Goal: Transaction & Acquisition: Purchase product/service

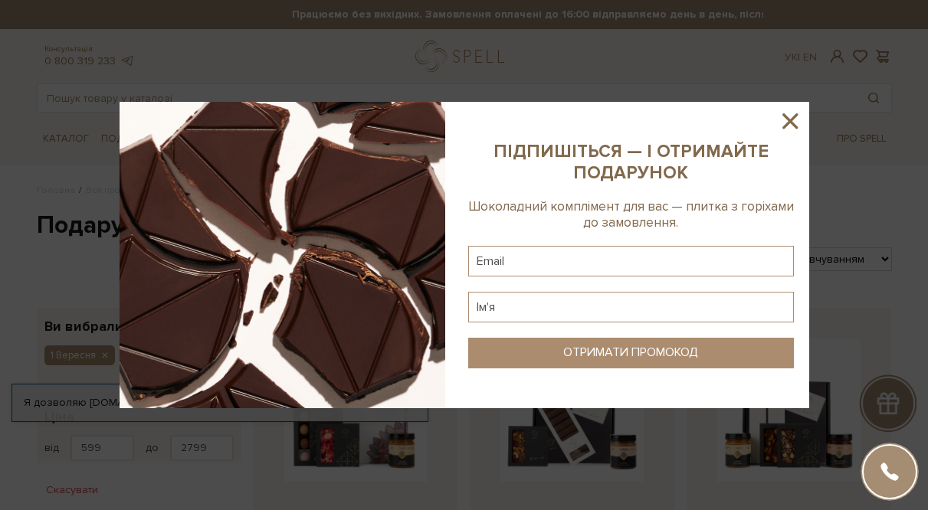
click at [787, 126] on icon at bounding box center [790, 121] width 26 height 26
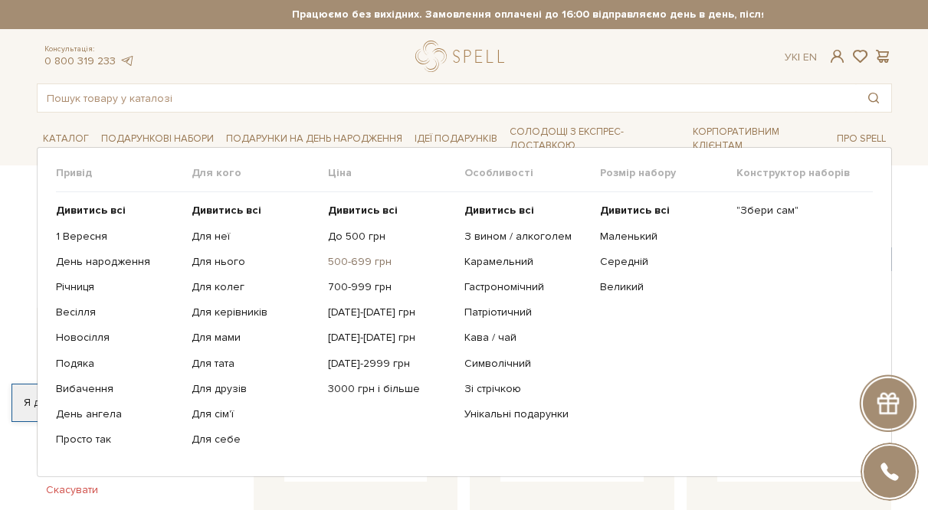
click at [343, 267] on link "500-699 грн" at bounding box center [390, 262] width 125 height 14
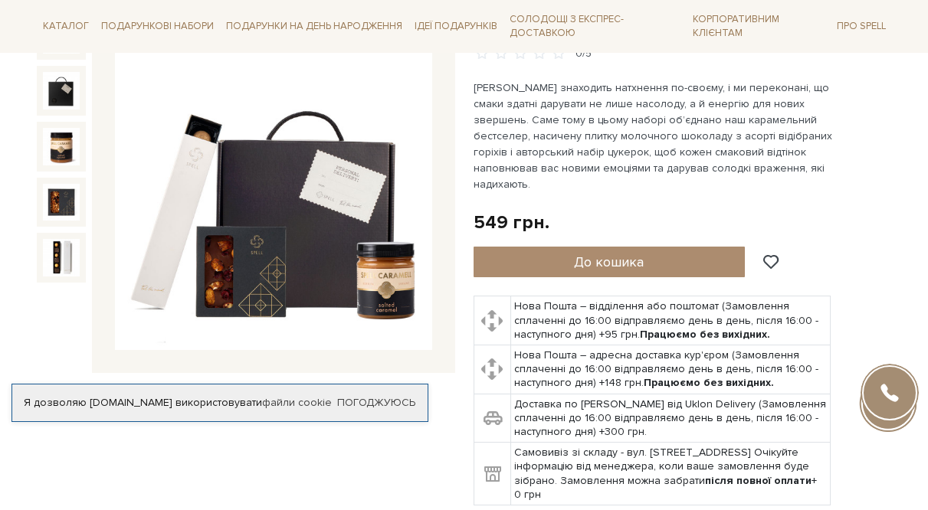
scroll to position [206, 0]
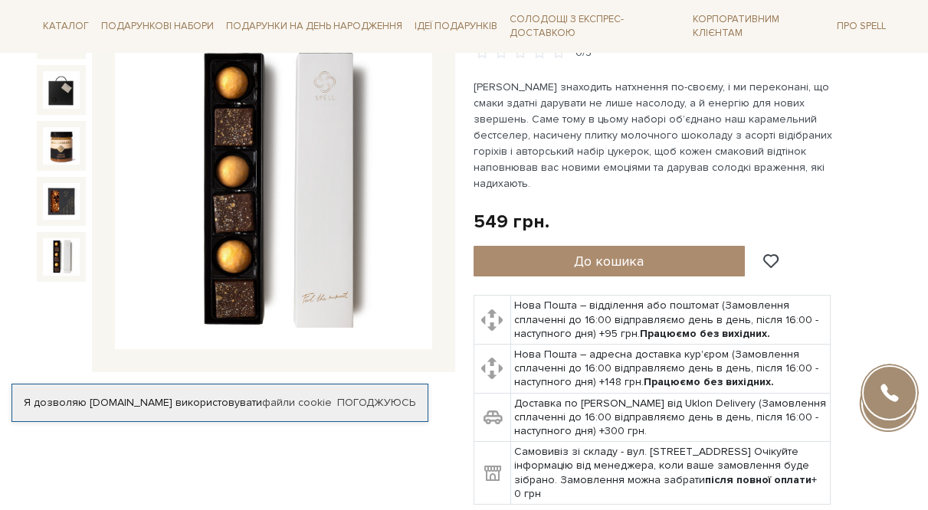
click at [66, 254] on img at bounding box center [62, 257] width 38 height 38
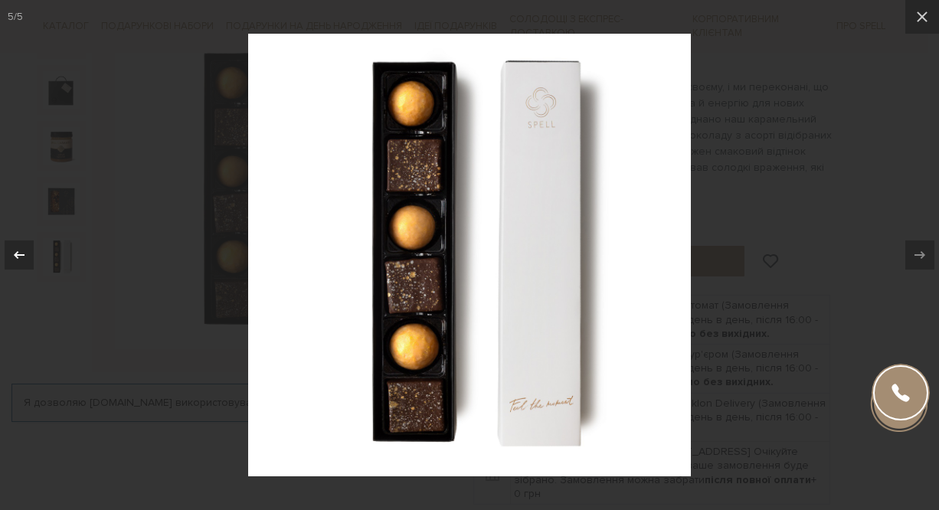
click at [22, 262] on icon at bounding box center [19, 255] width 18 height 18
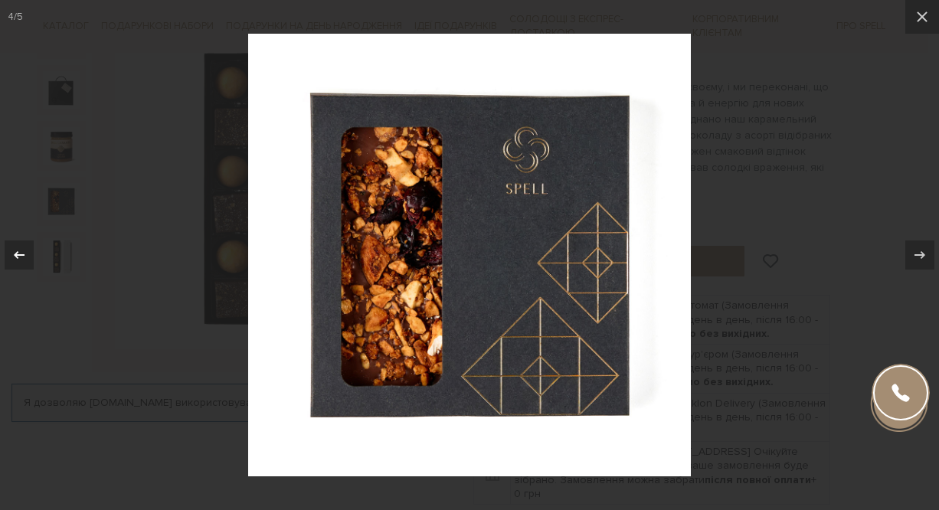
click at [22, 262] on icon at bounding box center [19, 255] width 18 height 18
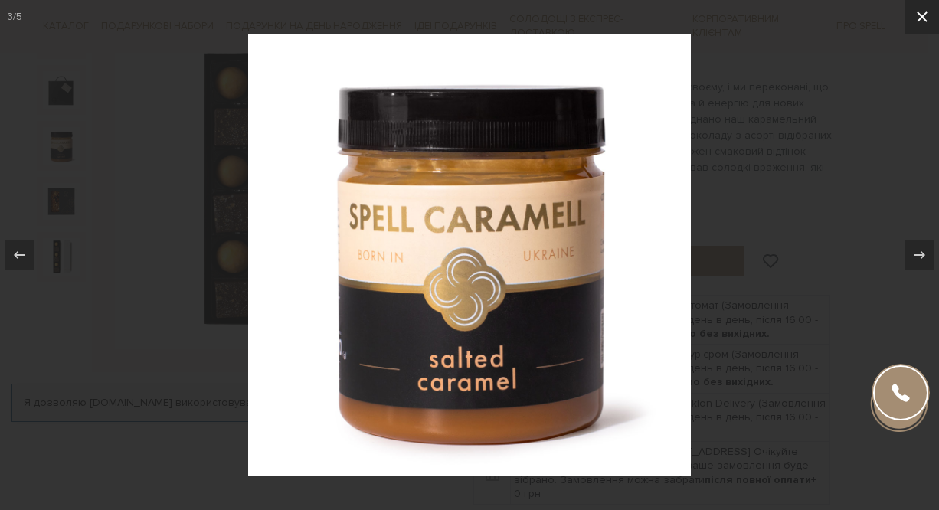
click at [927, 15] on icon at bounding box center [922, 17] width 18 height 18
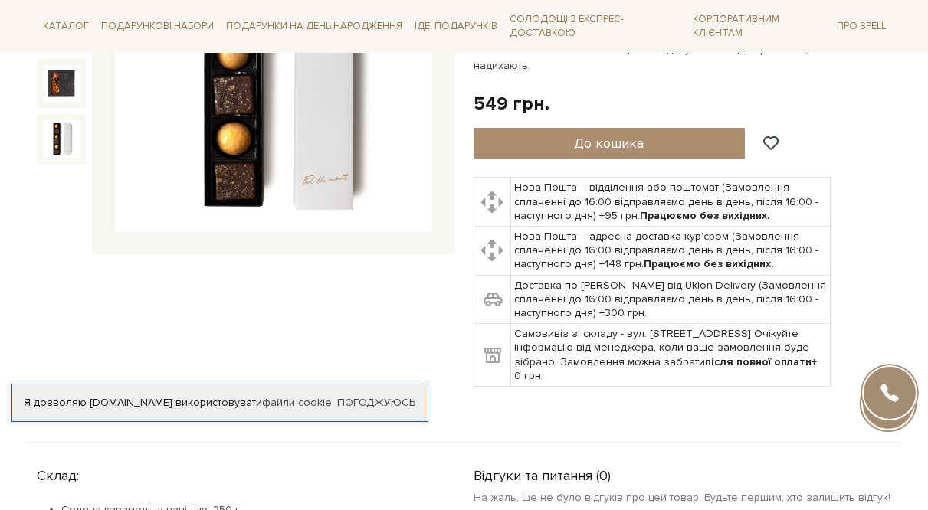
scroll to position [326, 0]
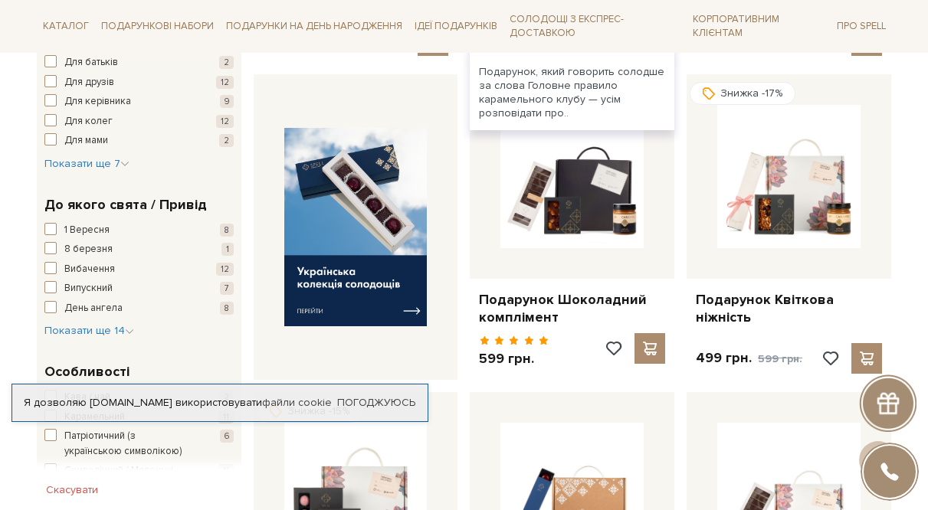
scroll to position [562, 0]
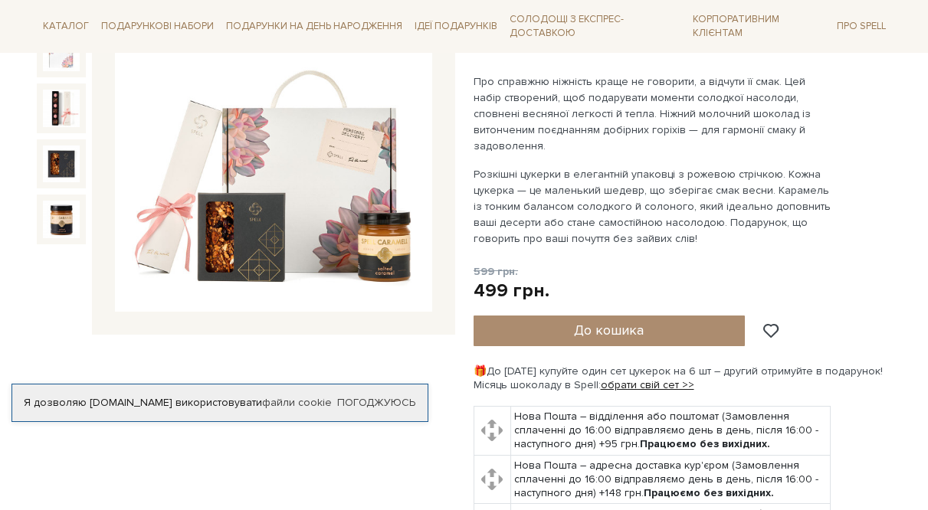
scroll to position [244, 0]
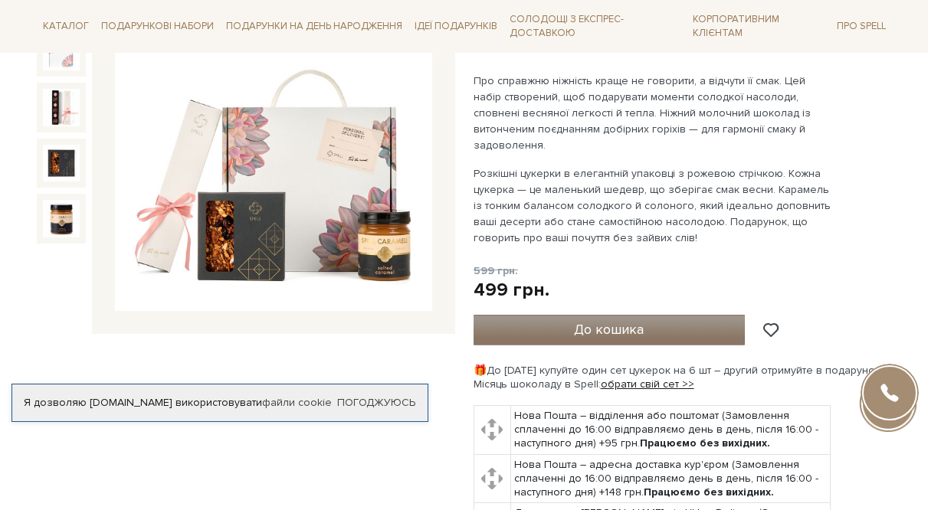
click at [585, 315] on button "До кошика" at bounding box center [609, 330] width 272 height 31
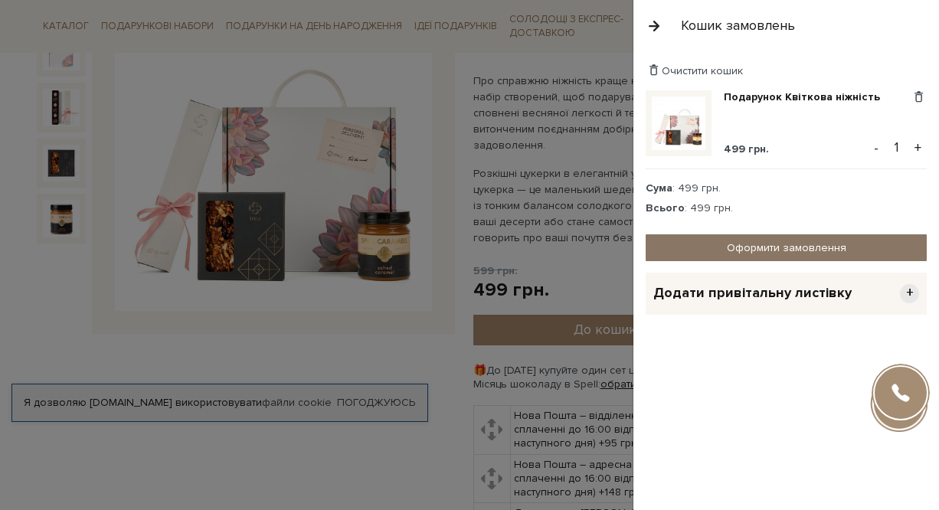
click at [692, 247] on link "Оформити замовлення" at bounding box center [786, 247] width 281 height 27
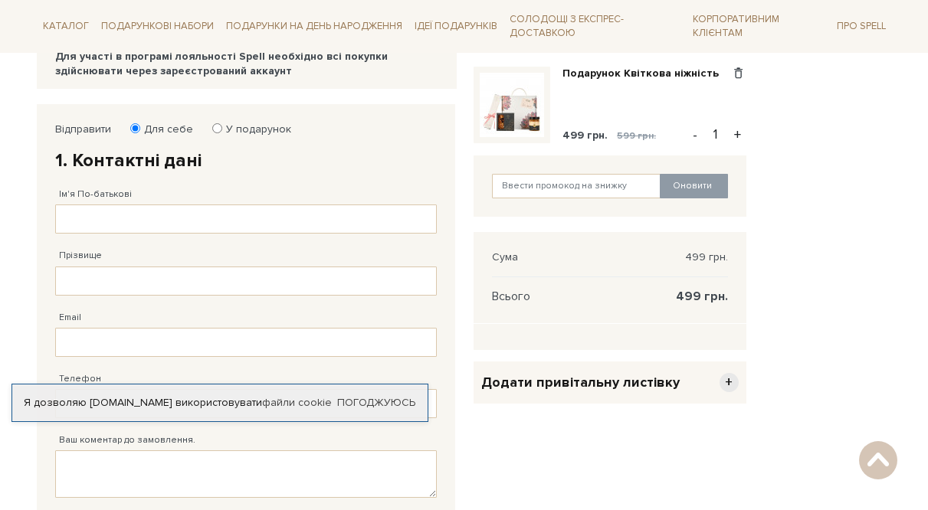
scroll to position [209, 0]
click at [234, 211] on input "Ім'я По-батькові" at bounding box center [245, 218] width 381 height 29
click at [188, 224] on input "Александр" at bounding box center [245, 218] width 381 height 29
type input "Александр Владимирович"
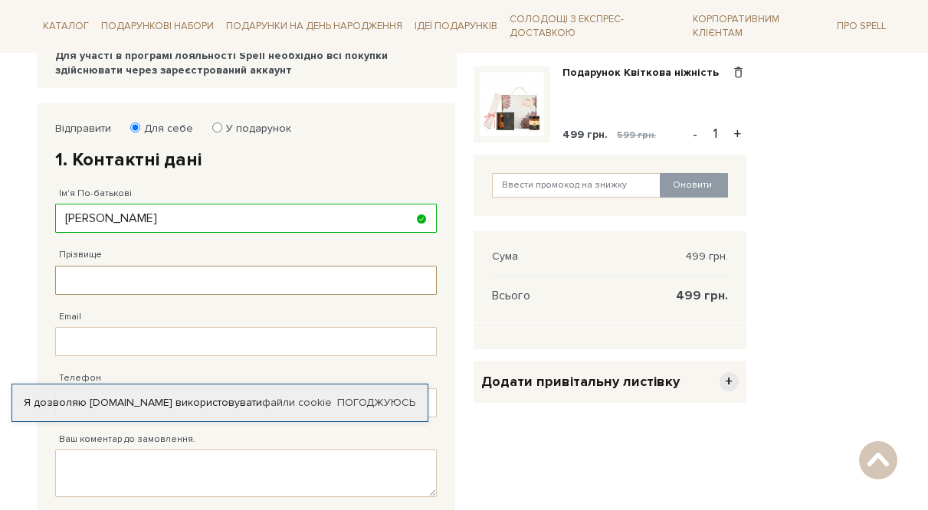
click at [201, 281] on input "Прізвище" at bounding box center [245, 280] width 381 height 29
type input "Музылёв"
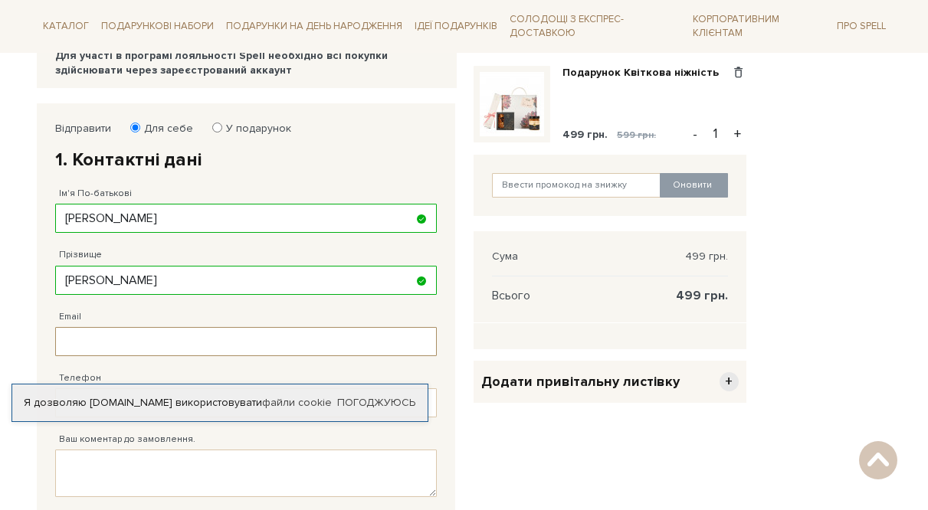
click at [184, 344] on input "Email" at bounding box center [245, 341] width 381 height 29
type input "santiagoreddev@gmail.com"
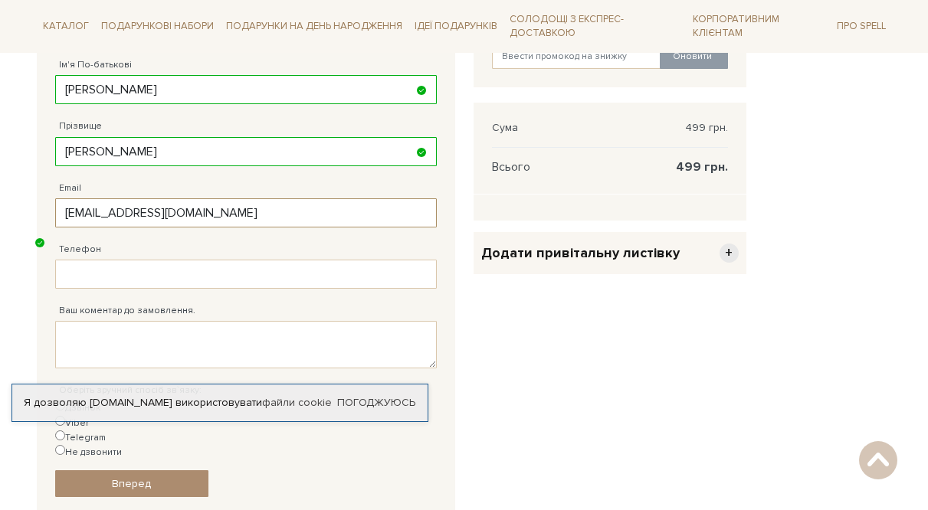
scroll to position [339, 0]
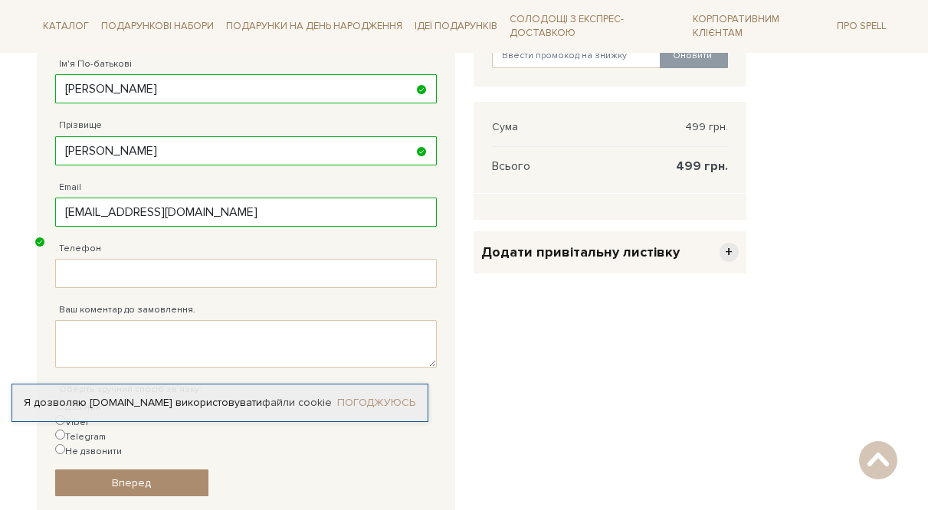
click at [376, 396] on link "Погоджуюсь" at bounding box center [376, 403] width 78 height 14
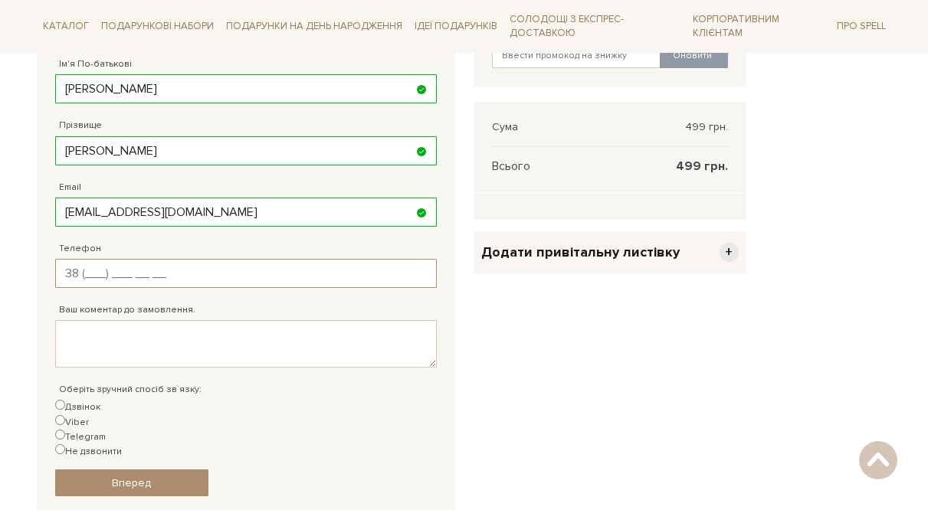
click at [249, 283] on input "Телефон" at bounding box center [245, 273] width 381 height 29
type input "38 (050) 689 24 59"
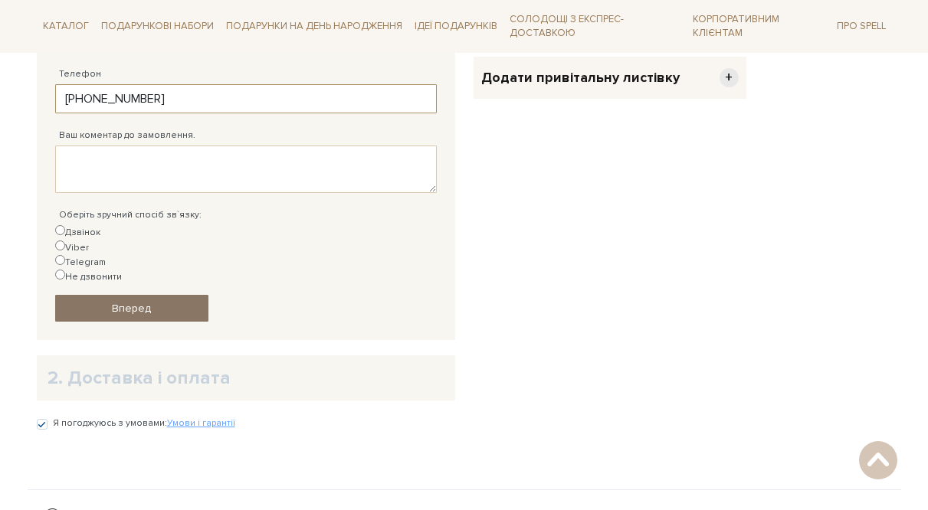
scroll to position [514, 0]
click at [149, 301] on span "Вперед" at bounding box center [131, 307] width 39 height 13
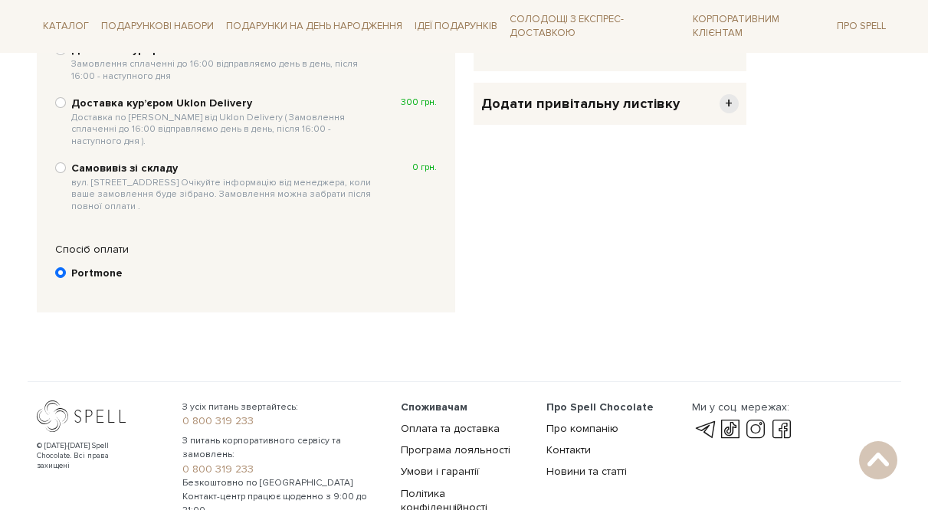
scroll to position [313, 0]
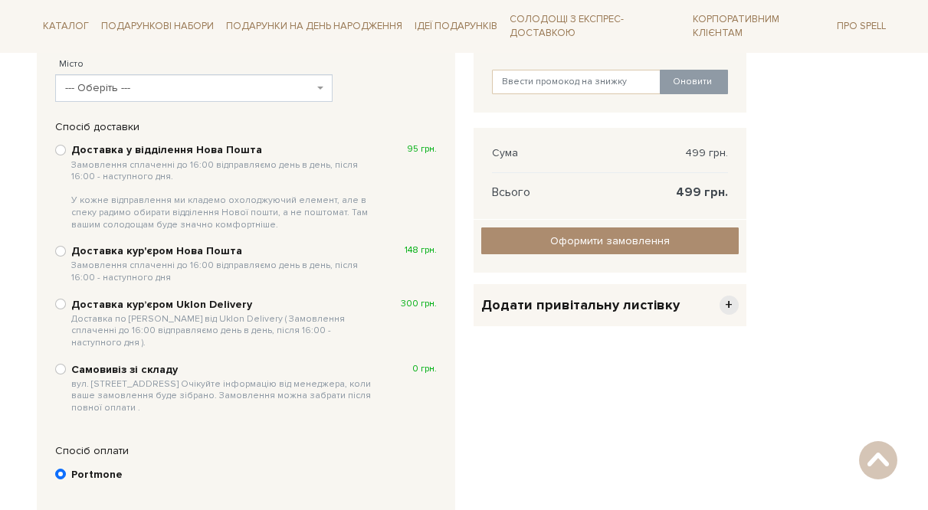
click at [80, 143] on b "Доставка у відділення Нова Пошта Замовлення сплаченні до 16:00 відправляємо ден…" at bounding box center [223, 186] width 304 height 87
click at [66, 145] on input "Доставка у відділення Нова Пошта Замовлення сплаченні до 16:00 відправляємо ден…" at bounding box center [60, 150] width 11 height 11
radio input "true"
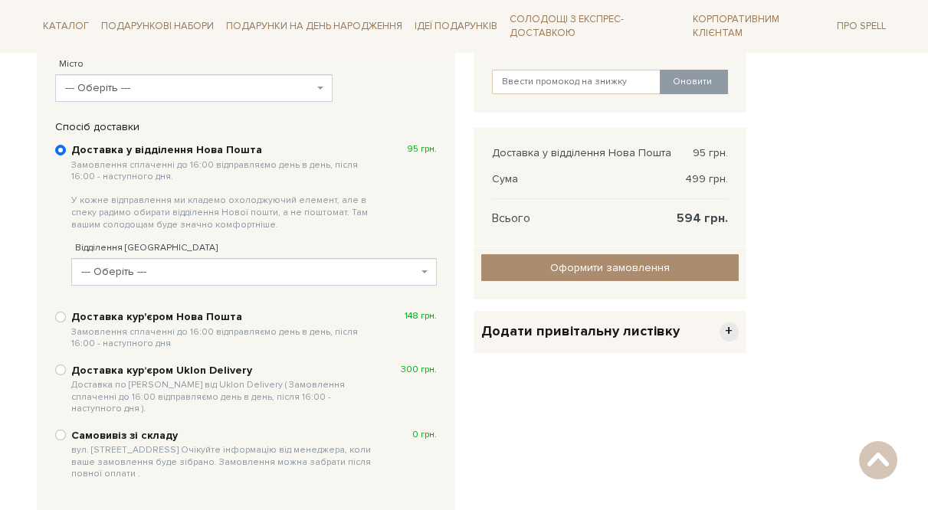
click at [304, 273] on span "--- Оберіть ---" at bounding box center [249, 271] width 336 height 15
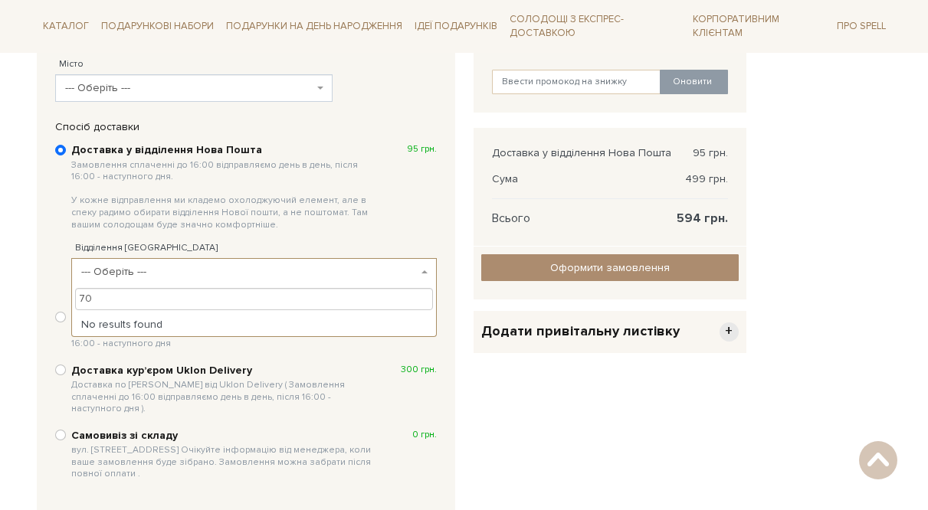
type input "7"
type input "1"
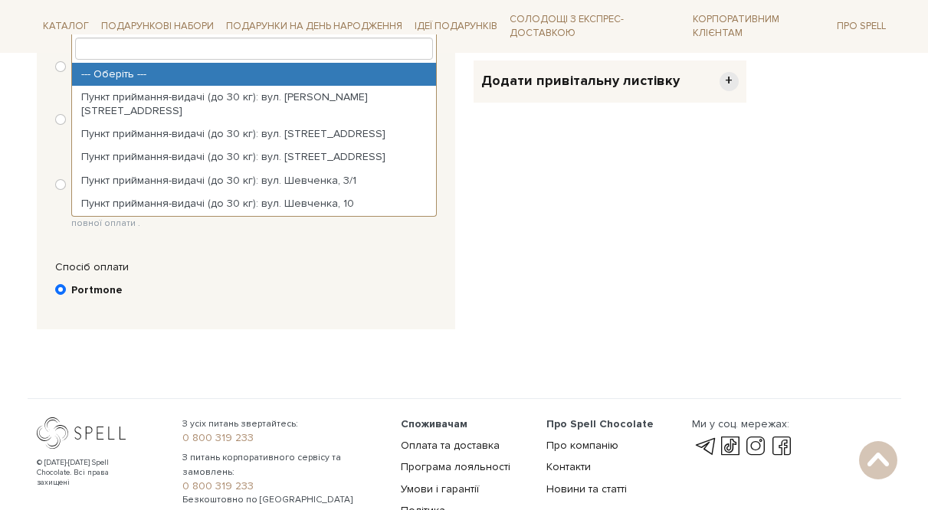
scroll to position [564, 0]
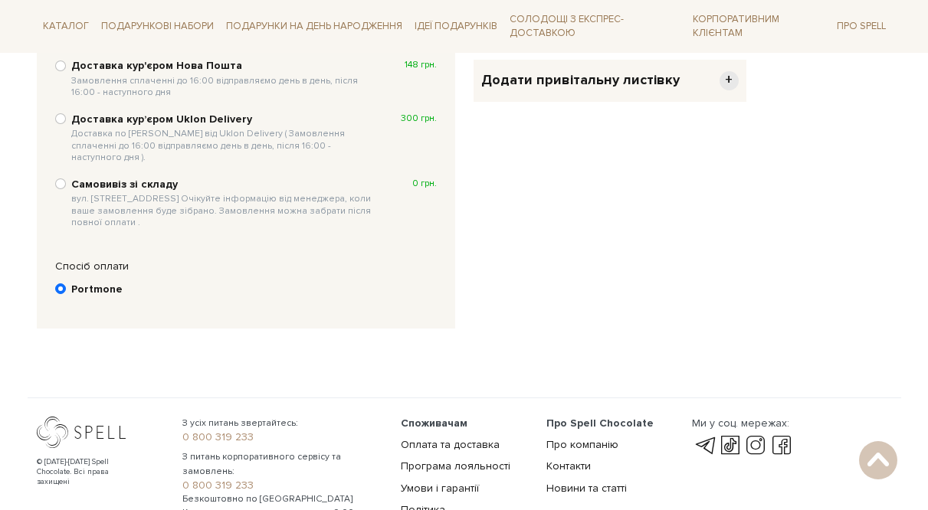
click at [375, 300] on div "Portmone" at bounding box center [245, 295] width 397 height 44
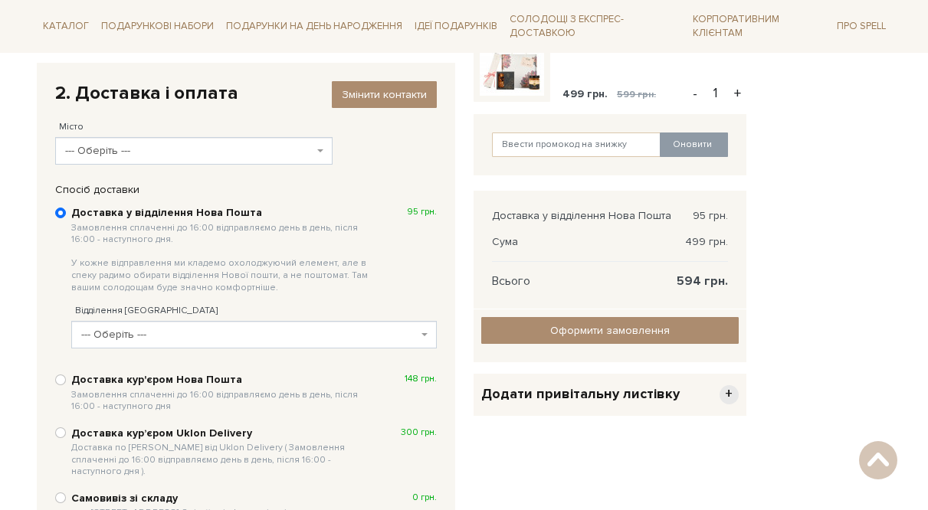
scroll to position [250, 0]
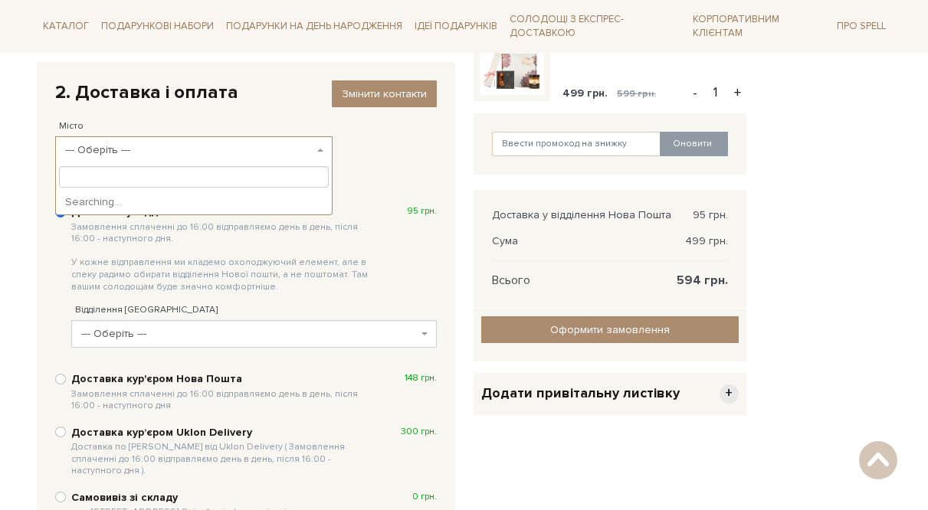
click at [252, 153] on span "--- Оберіть ---" at bounding box center [189, 149] width 249 height 15
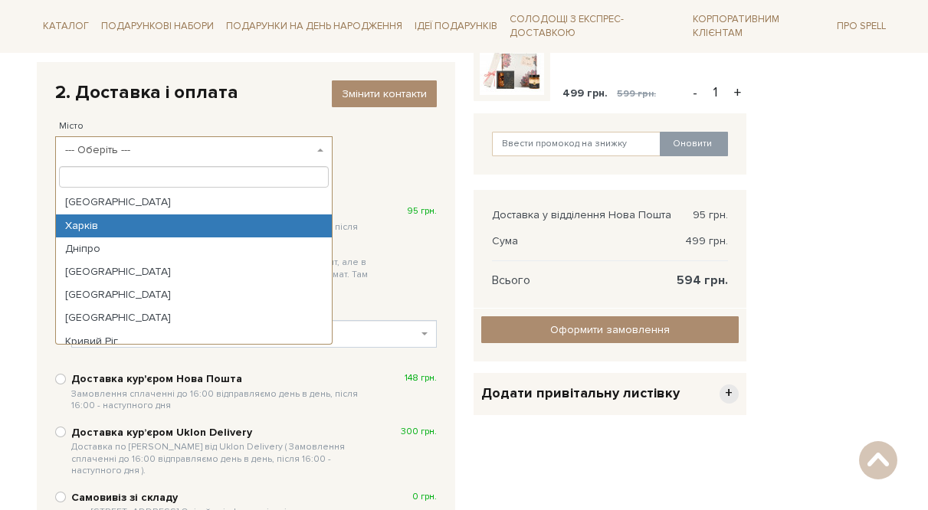
select select "Харків"
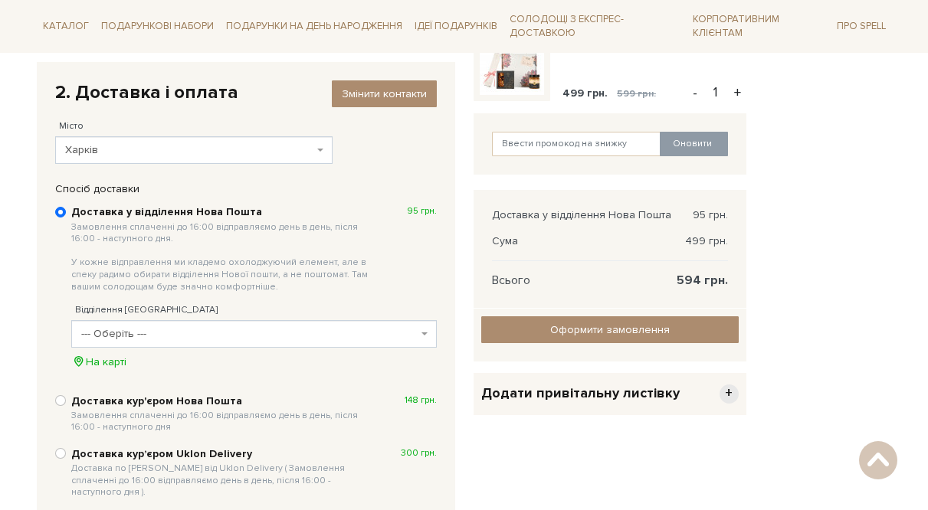
click at [251, 331] on span "--- Оберіть ---" at bounding box center [249, 333] width 336 height 15
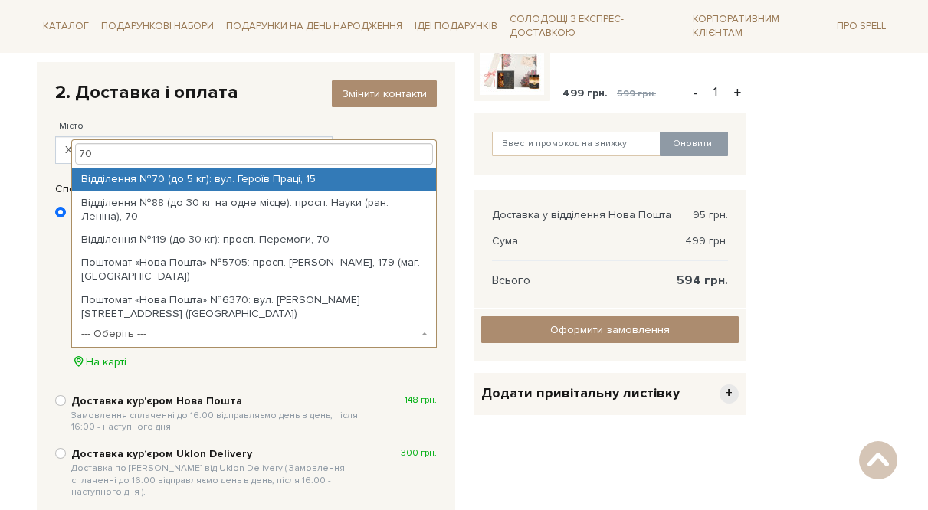
type input "70"
select select "Відділення №70 (до 5 кг): вул. Героїв Праці, 15"
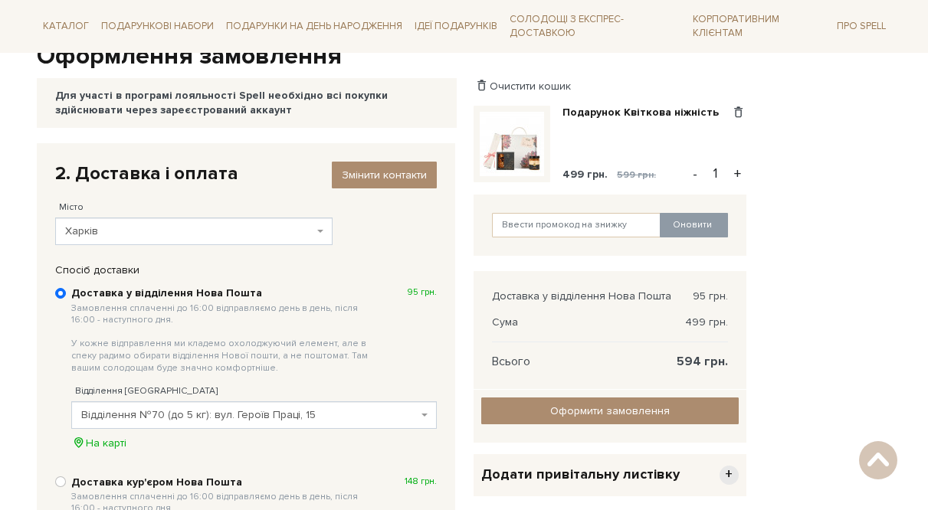
scroll to position [175, 0]
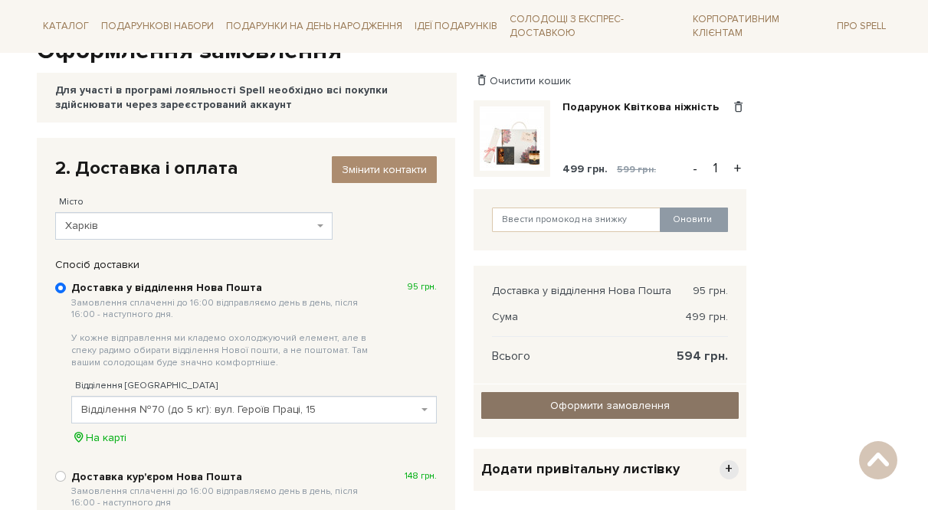
click at [569, 417] on input "Оформити замовлення" at bounding box center [609, 405] width 257 height 27
